Goal: Information Seeking & Learning: Find specific page/section

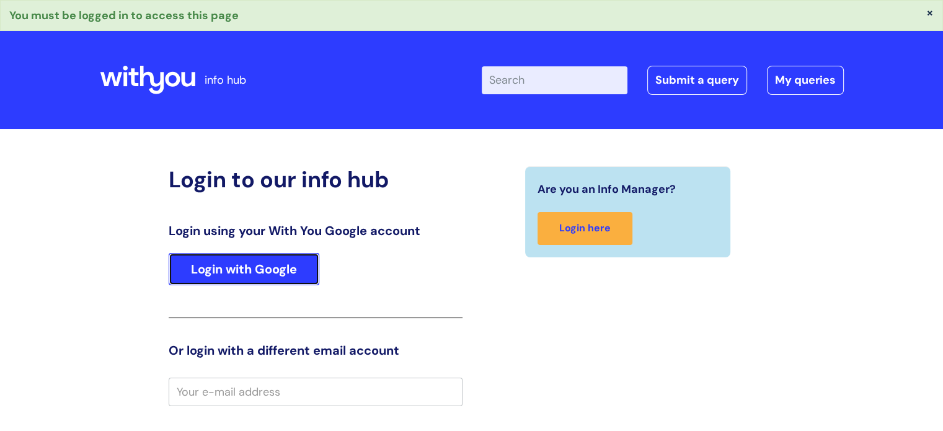
click at [262, 265] on link "Login with Google" at bounding box center [244, 269] width 151 height 32
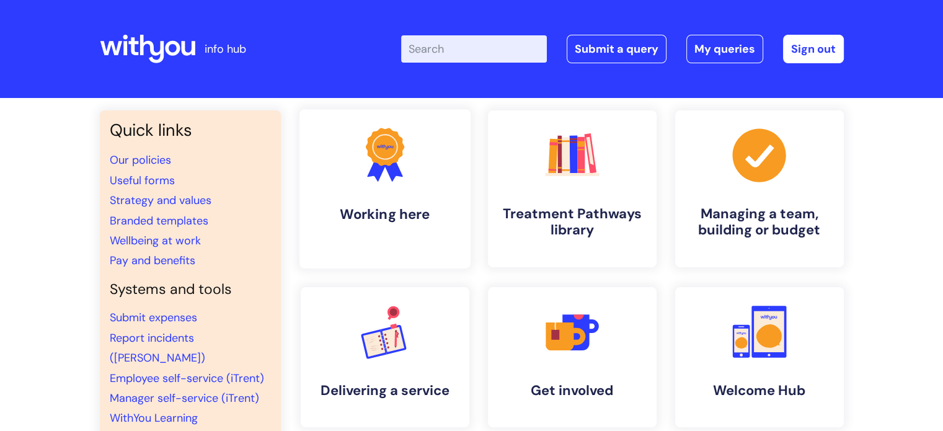
click at [387, 168] on icon at bounding box center [392, 168] width 20 height 27
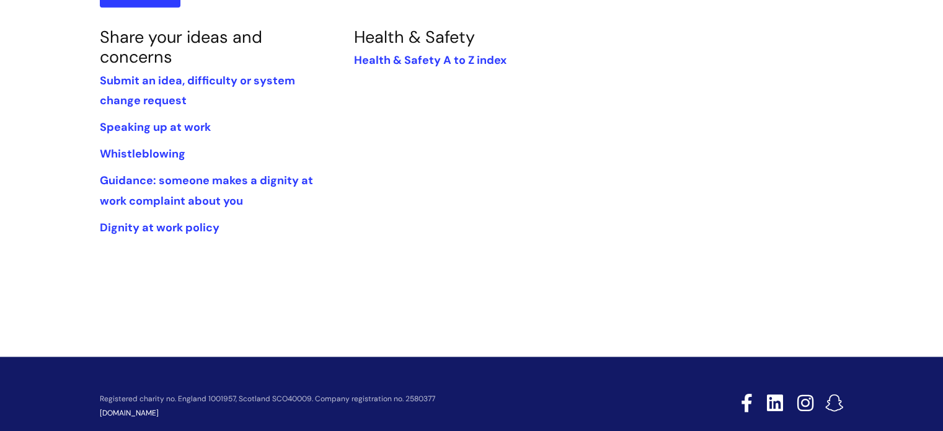
scroll to position [993, 0]
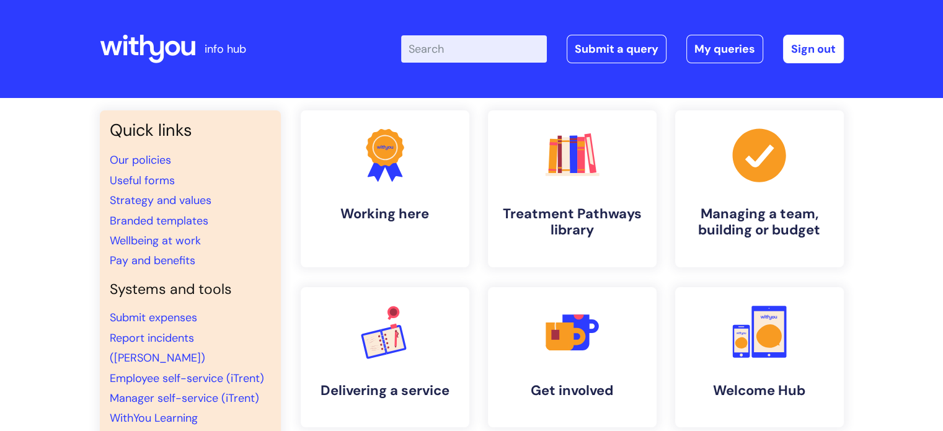
click at [474, 44] on input "Enter your search term here..." at bounding box center [474, 48] width 146 height 27
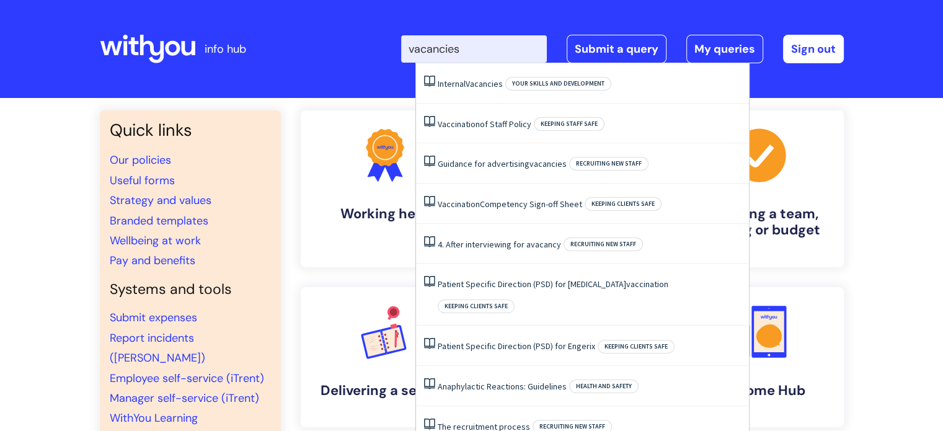
type input "vacancies"
click button "Search" at bounding box center [0, 0] width 0 height 0
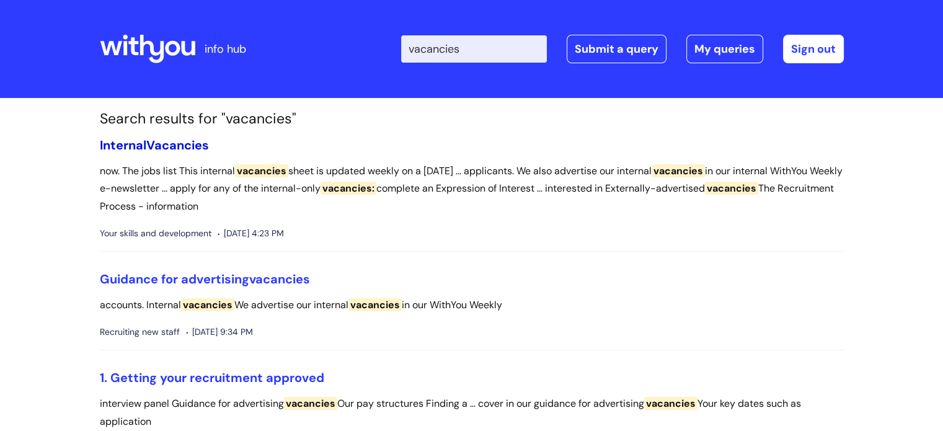
click at [166, 151] on span "Vacancies" at bounding box center [177, 145] width 63 height 16
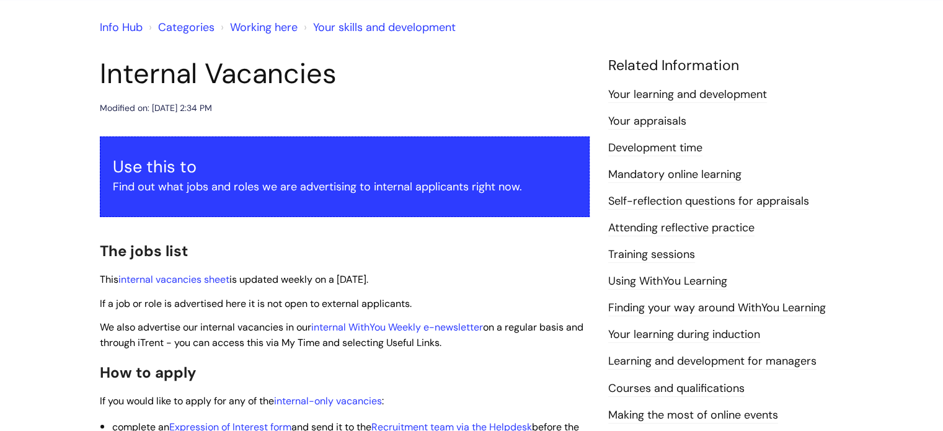
scroll to position [99, 0]
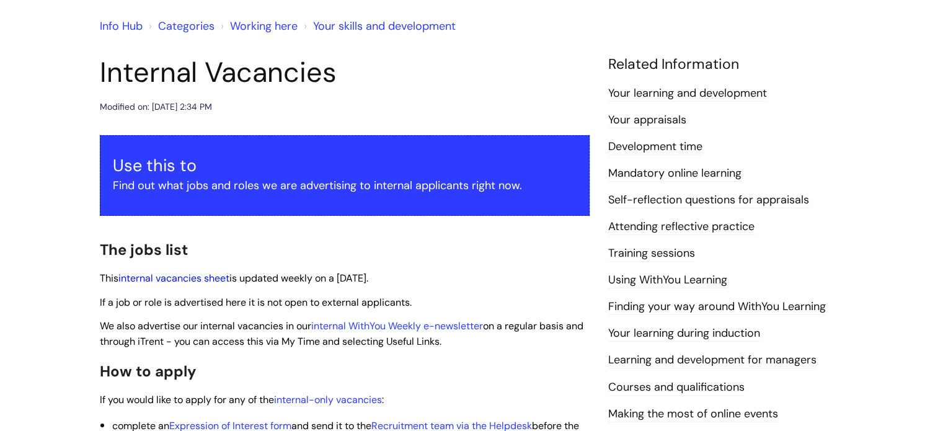
click at [180, 277] on link "internal vacancies sheet" at bounding box center [173, 278] width 111 height 13
